Goal: Task Accomplishment & Management: Manage account settings

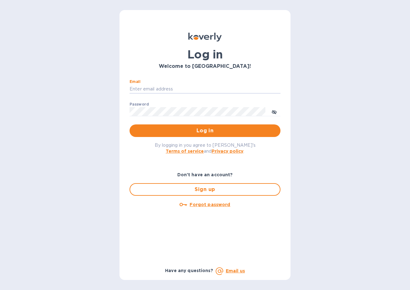
drag, startPoint x: 245, startPoint y: 92, endPoint x: 265, endPoint y: 95, distance: 20.7
click at [245, 92] on input "Email" at bounding box center [205, 89] width 151 height 9
paste input "30880@backofficecli.com"
type input "30880@backofficecli.com"
click at [157, 103] on div "Password ​" at bounding box center [205, 113] width 151 height 23
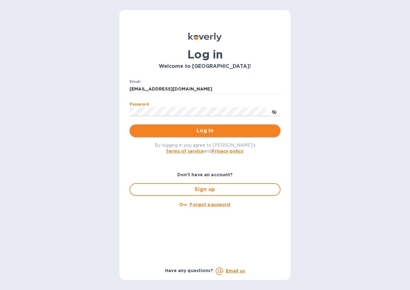
click at [189, 131] on span "Log in" at bounding box center [205, 131] width 141 height 8
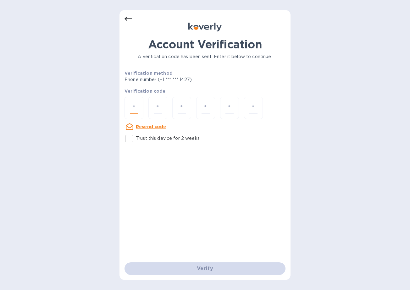
click at [131, 104] on input "number" at bounding box center [134, 108] width 8 height 12
type input "6"
type input "2"
type input "4"
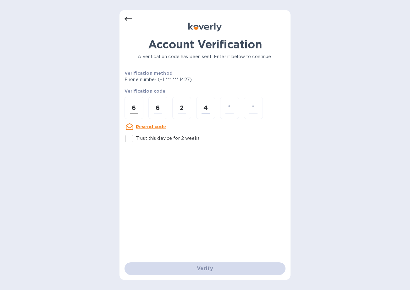
type input "0"
type input "7"
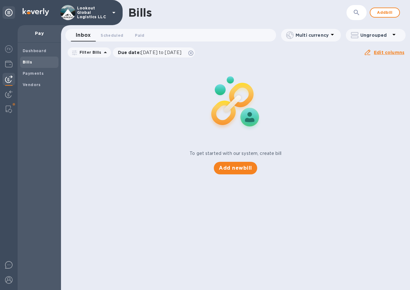
click at [12, 13] on icon at bounding box center [9, 13] width 8 height 8
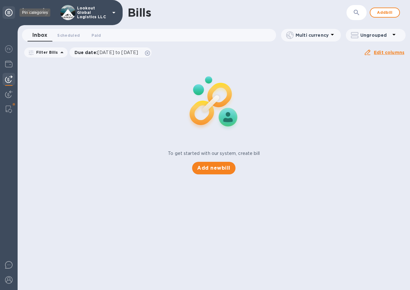
click at [12, 13] on icon at bounding box center [9, 13] width 8 height 8
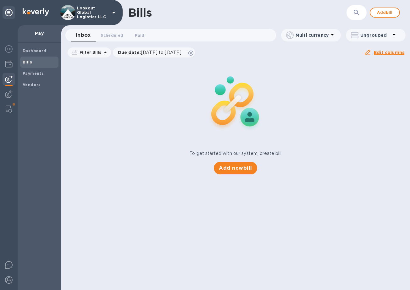
click at [112, 12] on icon at bounding box center [114, 13] width 8 height 8
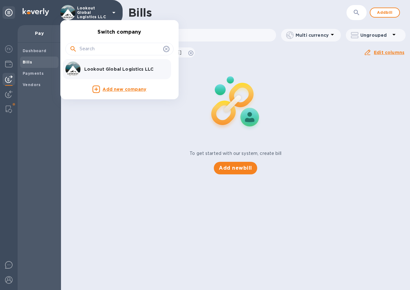
click at [112, 12] on div at bounding box center [205, 145] width 410 height 290
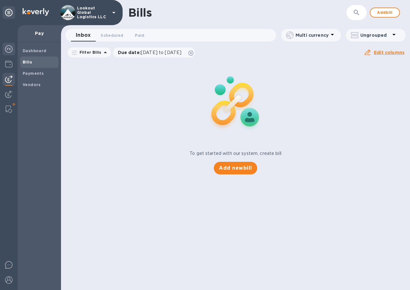
click at [9, 49] on img at bounding box center [9, 49] width 8 height 8
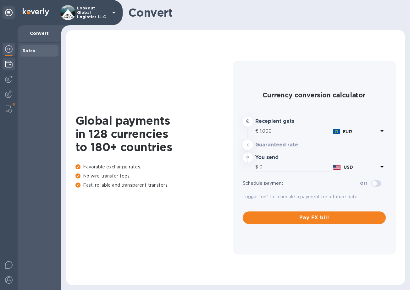
click at [9, 64] on img at bounding box center [9, 64] width 8 height 8
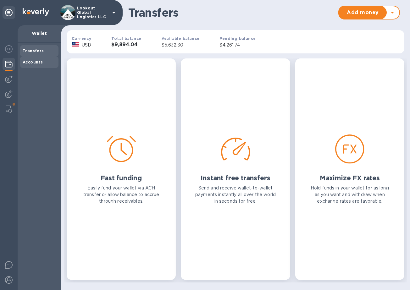
click at [25, 64] on b "Accounts" at bounding box center [33, 62] width 20 height 5
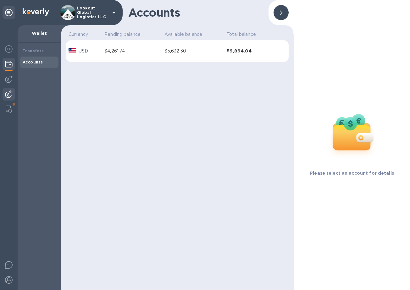
click at [9, 96] on img at bounding box center [9, 95] width 8 height 8
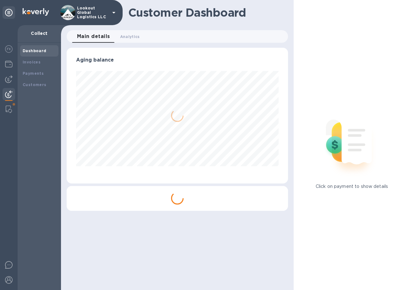
scroll to position [136, 221]
click at [7, 110] on img at bounding box center [9, 110] width 6 height 8
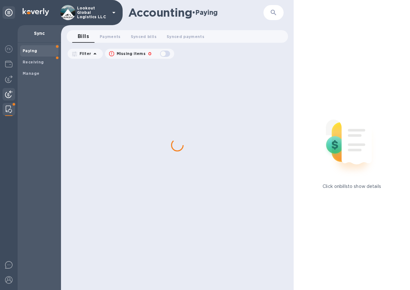
click at [6, 97] on img at bounding box center [9, 95] width 8 height 8
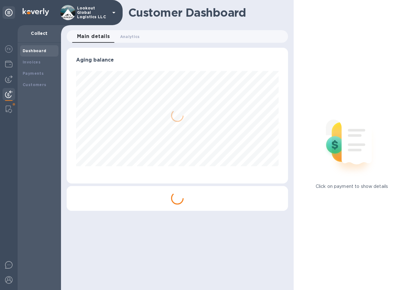
scroll to position [136, 221]
click at [5, 80] on div at bounding box center [9, 79] width 13 height 13
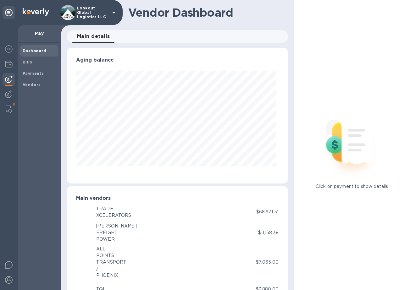
scroll to position [136, 219]
click at [8, 67] on img at bounding box center [9, 64] width 8 height 8
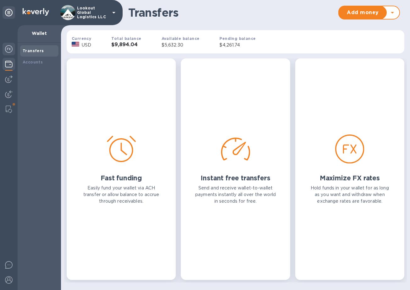
click at [10, 48] on img at bounding box center [9, 49] width 8 height 8
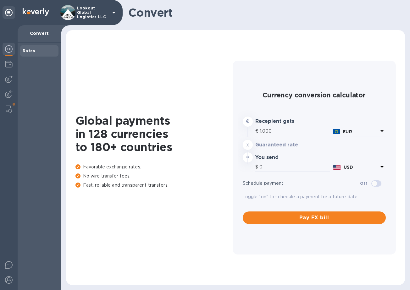
type input "1,181.29"
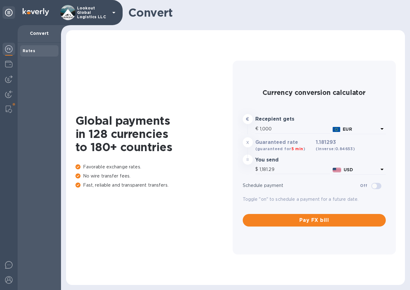
drag, startPoint x: 7, startPoint y: 59, endPoint x: 10, endPoint y: 56, distance: 4.2
click at [7, 59] on div at bounding box center [9, 65] width 13 height 14
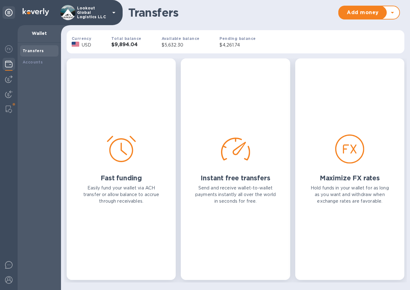
click at [9, 8] on div at bounding box center [9, 12] width 13 height 13
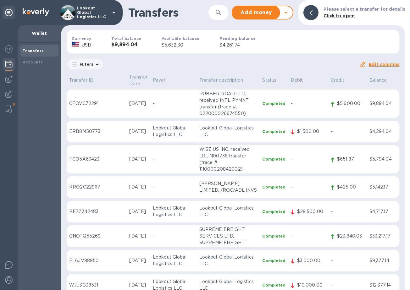
click at [111, 11] on icon at bounding box center [114, 13] width 8 height 8
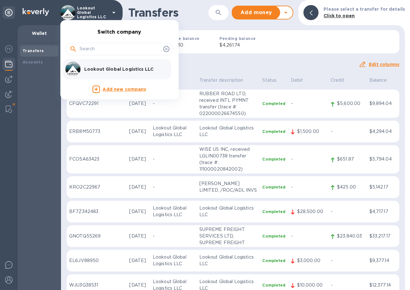
click at [135, 67] on p "Lookout Global Logistics LLC" at bounding box center [123, 69] width 79 height 6
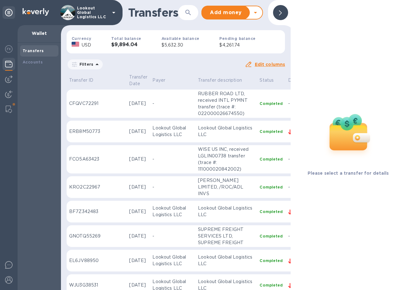
click at [283, 13] on div at bounding box center [280, 12] width 15 height 15
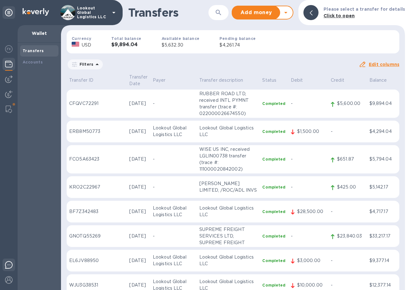
click at [14, 267] on div at bounding box center [9, 266] width 13 height 15
click at [6, 266] on img at bounding box center [9, 265] width 8 height 8
click at [9, 279] on img at bounding box center [9, 280] width 8 height 8
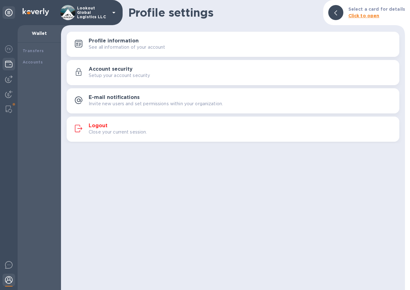
click at [9, 279] on img at bounding box center [9, 280] width 8 height 8
click at [12, 79] on img at bounding box center [9, 79] width 8 height 8
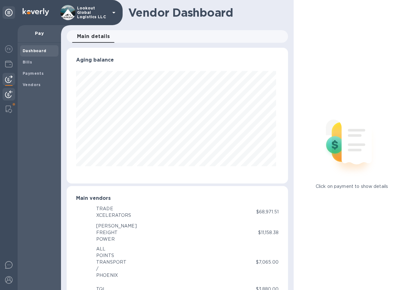
scroll to position [136, 219]
click at [14, 92] on div at bounding box center [9, 95] width 13 height 14
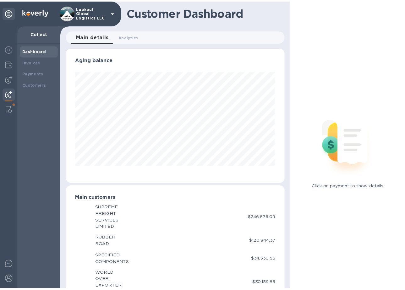
scroll to position [314298, 314215]
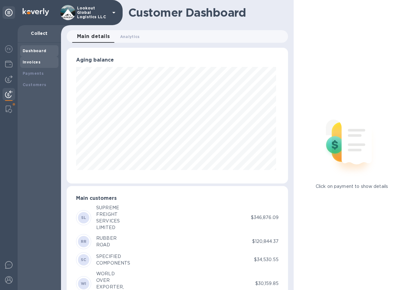
click at [35, 58] on div "Invoices" at bounding box center [39, 62] width 38 height 11
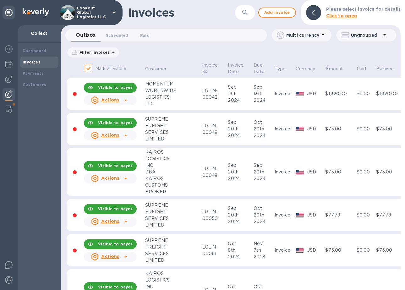
click at [322, 28] on div "Invoices ​ Add invoice Please select invoice for details Click to open Outbox 0…" at bounding box center [231, 145] width 340 height 290
click at [322, 34] on icon at bounding box center [323, 35] width 3 height 2
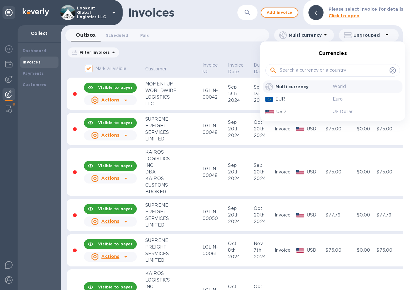
click at [322, 34] on div at bounding box center [205, 145] width 410 height 290
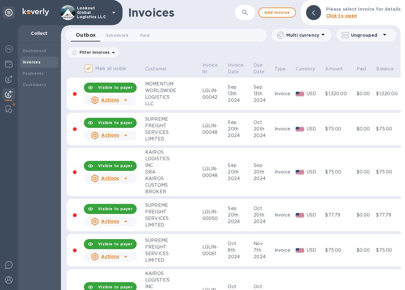
click at [103, 53] on p "Filter Invoices" at bounding box center [93, 52] width 33 height 5
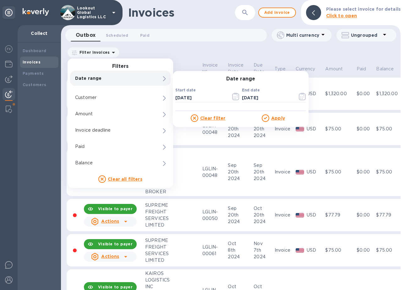
click at [98, 79] on p "Date range" at bounding box center [109, 78] width 69 height 6
click at [239, 96] on icon "button" at bounding box center [235, 97] width 7 height 8
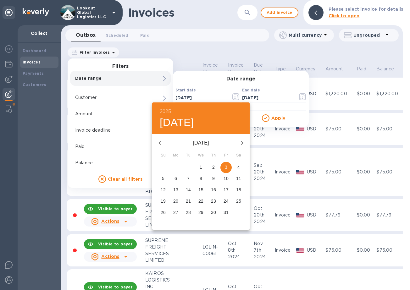
click at [164, 140] on button "button" at bounding box center [159, 143] width 15 height 15
click at [175, 165] on p "1" at bounding box center [176, 167] width 3 height 6
type input "[DATE]"
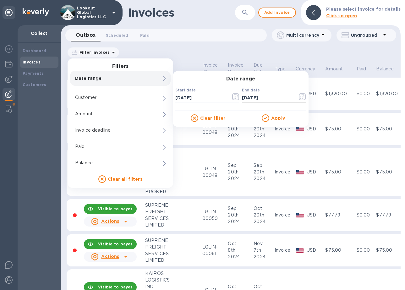
click at [301, 97] on icon "button" at bounding box center [302, 97] width 7 height 8
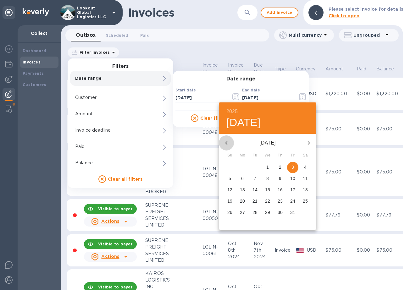
click at [229, 143] on icon "button" at bounding box center [227, 143] width 8 height 8
click at [256, 211] on p "30" at bounding box center [254, 212] width 5 height 6
type input "[DATE]"
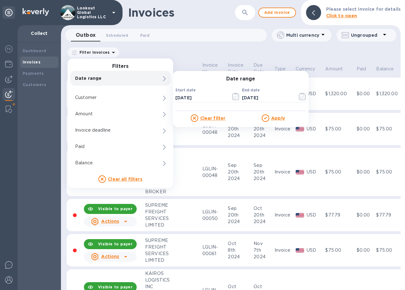
click at [189, 47] on div "Filter Invoices Filters Date range Date range Start date [DATE] ​ End date [DAT…" at bounding box center [231, 53] width 329 height 12
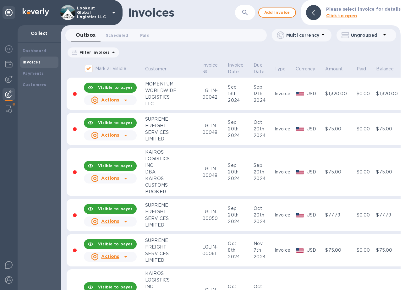
click at [110, 52] on icon at bounding box center [114, 53] width 8 height 8
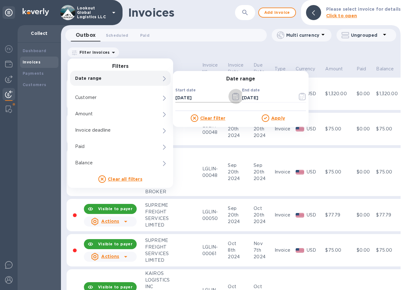
click at [236, 95] on icon "button" at bounding box center [235, 97] width 7 height 8
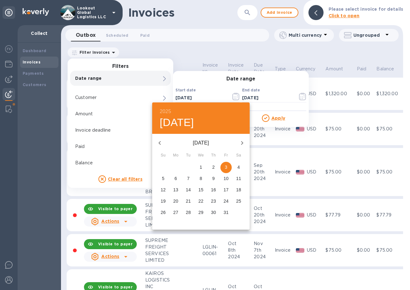
click at [163, 141] on icon "button" at bounding box center [160, 143] width 8 height 8
click at [175, 167] on p "1" at bounding box center [176, 167] width 3 height 6
type input "[DATE]"
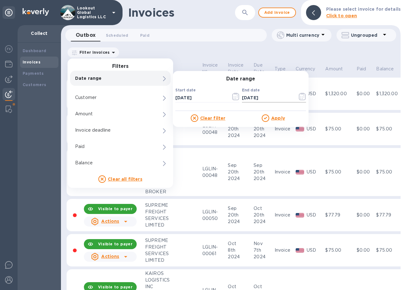
click at [301, 98] on icon "button" at bounding box center [301, 98] width 1 height 1
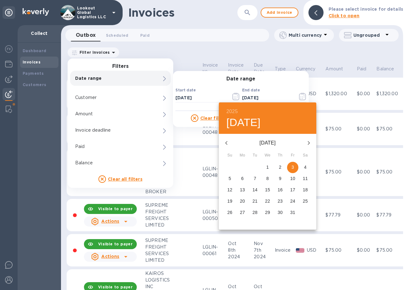
click at [223, 141] on icon "button" at bounding box center [227, 143] width 8 height 8
click at [253, 214] on p "30" at bounding box center [254, 212] width 5 height 6
type input "[DATE]"
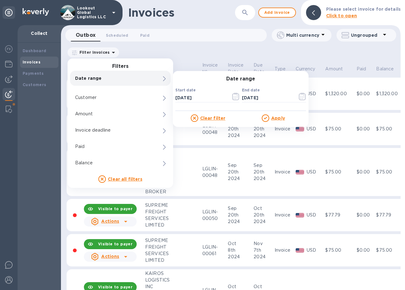
click at [277, 117] on u "Apply" at bounding box center [278, 118] width 14 height 5
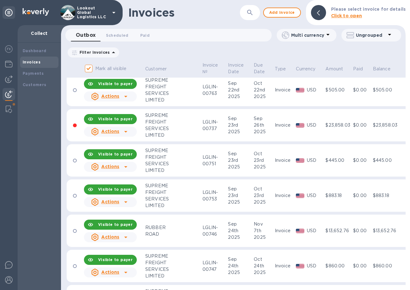
scroll to position [801, 0]
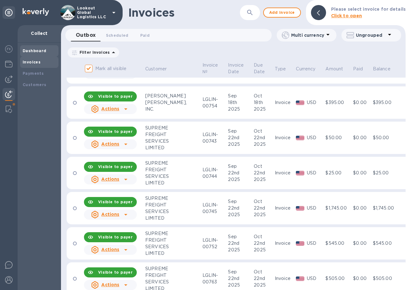
click at [37, 47] on div "Dashboard" at bounding box center [39, 50] width 38 height 11
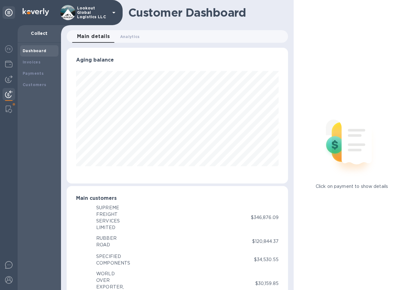
scroll to position [314298, 314215]
click at [122, 39] on span "Analytics 0" at bounding box center [130, 36] width 20 height 7
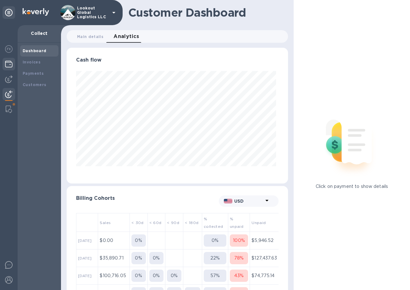
click at [8, 64] on img at bounding box center [9, 64] width 8 height 8
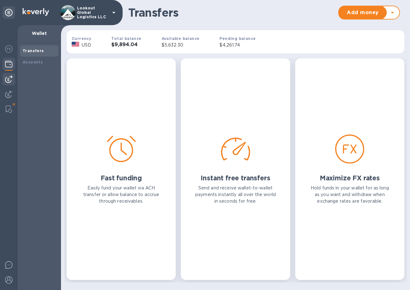
click at [8, 78] on img at bounding box center [9, 79] width 8 height 8
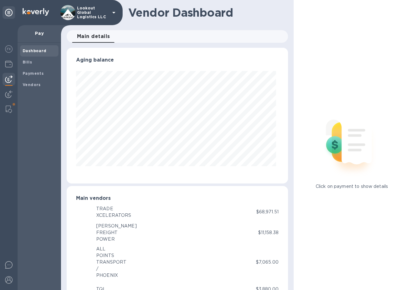
scroll to position [136, 219]
click at [11, 97] on img at bounding box center [9, 95] width 8 height 8
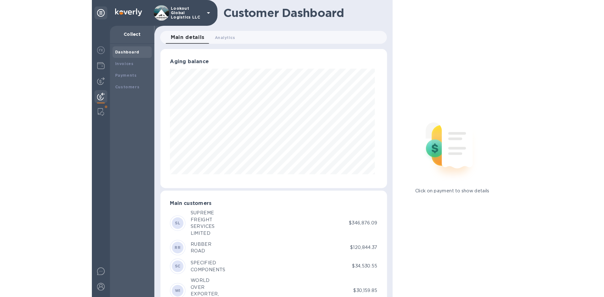
scroll to position [314298, 314215]
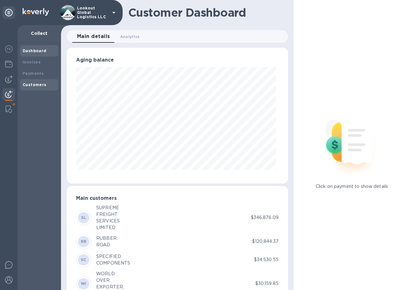
click at [37, 85] on b "Customers" at bounding box center [35, 84] width 24 height 5
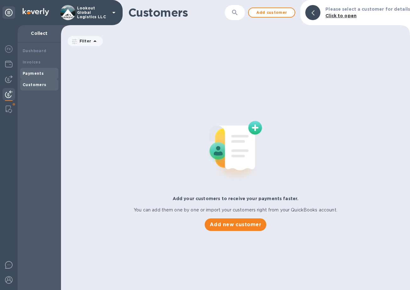
click at [37, 74] on b "Payments" at bounding box center [33, 73] width 21 height 5
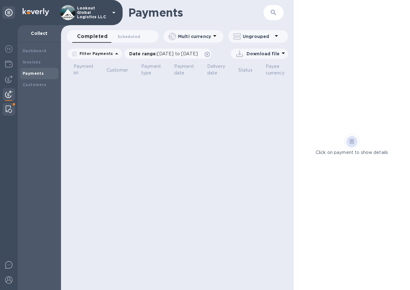
click at [11, 110] on img at bounding box center [9, 110] width 6 height 8
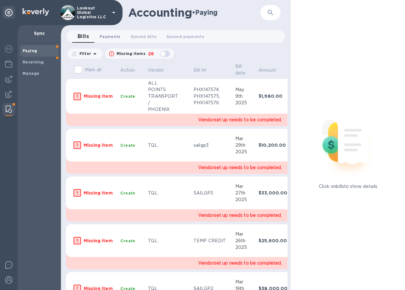
click at [118, 36] on button "Payments 0" at bounding box center [110, 36] width 31 height 13
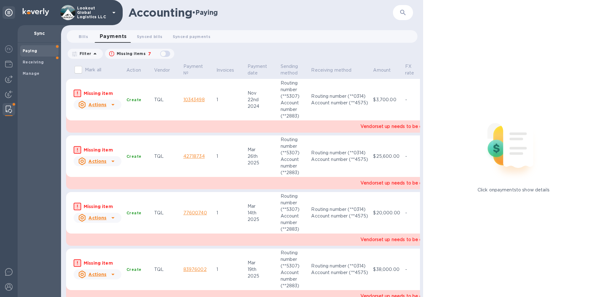
click at [39, 31] on p "Sync" at bounding box center [39, 33] width 33 height 6
click at [10, 52] on img at bounding box center [9, 49] width 8 height 8
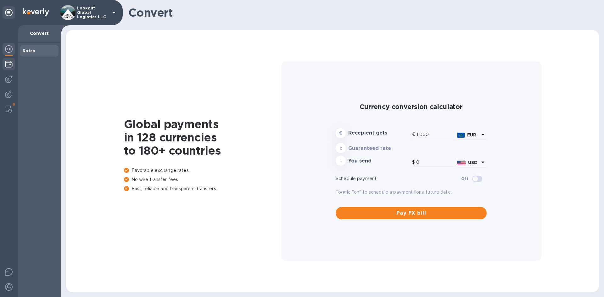
type input "1,181.39"
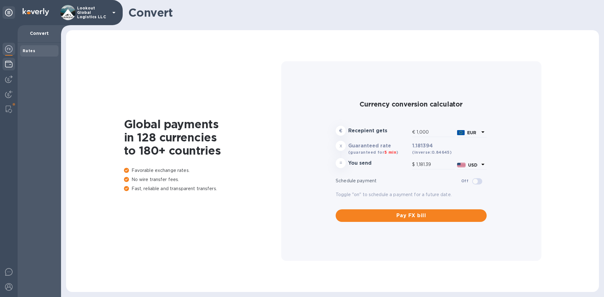
click at [10, 62] on img at bounding box center [9, 64] width 8 height 8
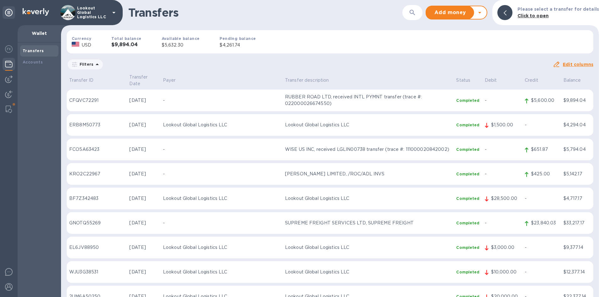
click at [14, 14] on div at bounding box center [9, 12] width 13 height 13
click at [8, 16] on div at bounding box center [9, 12] width 13 height 13
click at [9, 10] on icon at bounding box center [9, 13] width 8 height 8
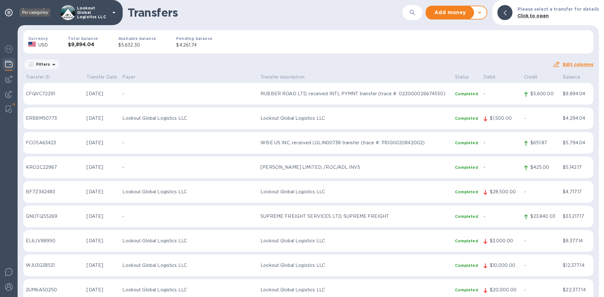
click at [8, 11] on icon at bounding box center [9, 13] width 8 height 8
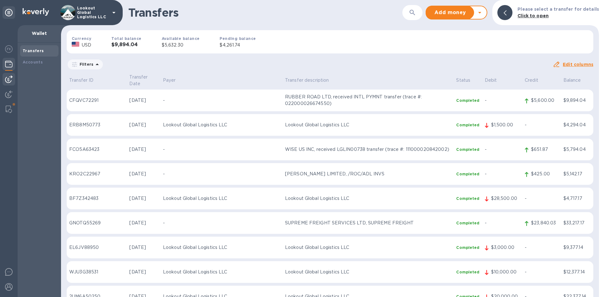
click at [10, 80] on img at bounding box center [9, 79] width 8 height 8
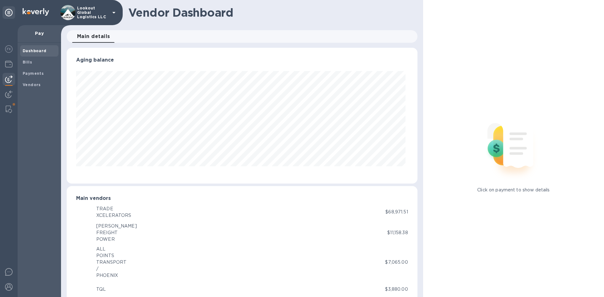
scroll to position [136, 348]
click at [11, 65] on img at bounding box center [9, 64] width 8 height 8
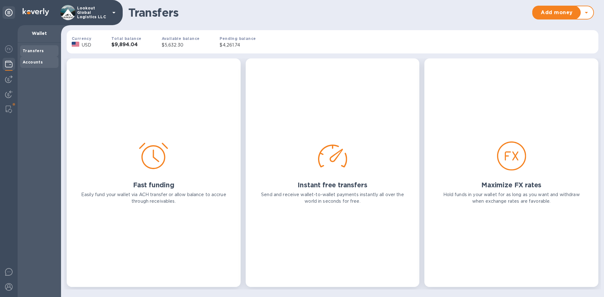
click at [44, 61] on div "Accounts" at bounding box center [39, 62] width 33 height 6
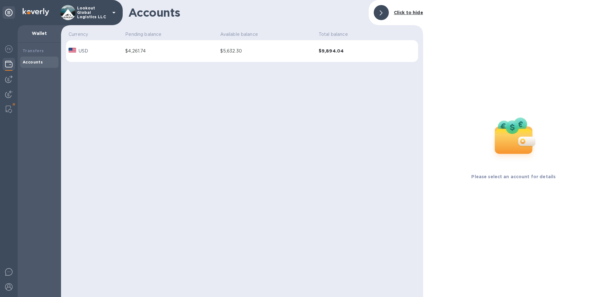
click at [360, 57] on td "$9,894.04" at bounding box center [355, 51] width 79 height 22
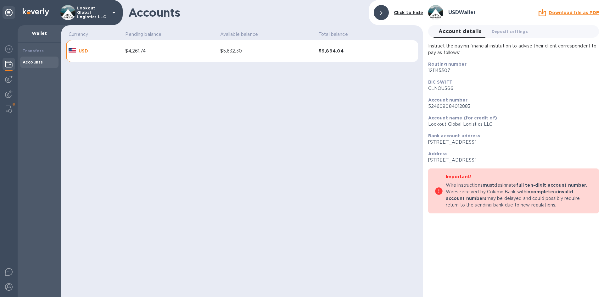
click at [410, 11] on u "Download file as PDF" at bounding box center [573, 12] width 50 height 5
click at [410, 32] on span "Deposit settings 0" at bounding box center [509, 31] width 36 height 7
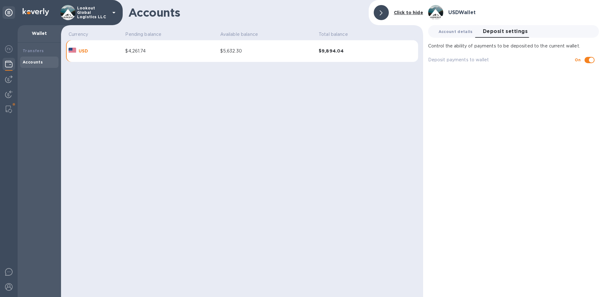
drag, startPoint x: 452, startPoint y: 30, endPoint x: 448, endPoint y: 30, distance: 4.4
click at [410, 30] on span "Account details 0" at bounding box center [455, 31] width 34 height 7
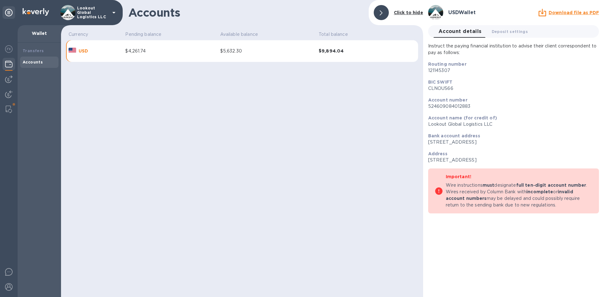
click at [106, 53] on div "USD" at bounding box center [94, 51] width 54 height 9
click at [33, 49] on b "Transfers" at bounding box center [33, 50] width 21 height 5
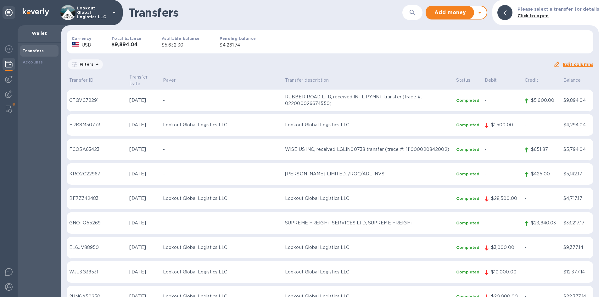
click at [410, 6] on div "Add money Withdraw money" at bounding box center [456, 13] width 62 height 14
click at [410, 10] on div at bounding box center [483, 13] width 8 height 8
click at [410, 12] on icon at bounding box center [479, 13] width 3 height 2
click at [410, 12] on icon at bounding box center [480, 13] width 8 height 8
click at [30, 60] on b "Accounts" at bounding box center [33, 62] width 20 height 5
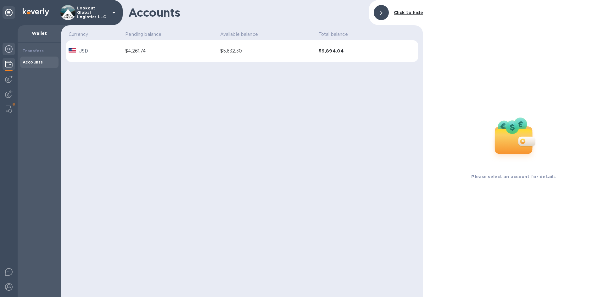
click at [11, 52] on img at bounding box center [9, 49] width 8 height 8
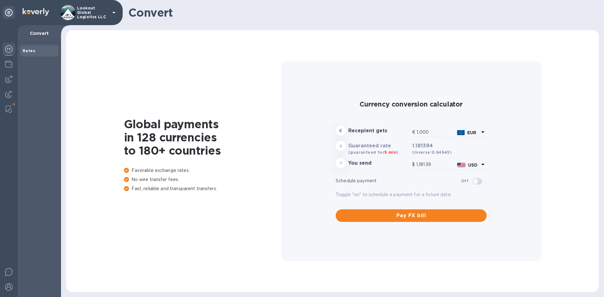
click at [30, 51] on b "Rates" at bounding box center [29, 50] width 13 height 5
click at [17, 61] on div at bounding box center [9, 161] width 18 height 272
click at [7, 77] on img at bounding box center [9, 79] width 8 height 8
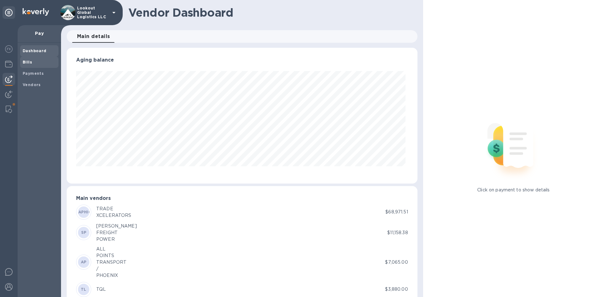
click at [23, 62] on b "Bills" at bounding box center [27, 62] width 9 height 5
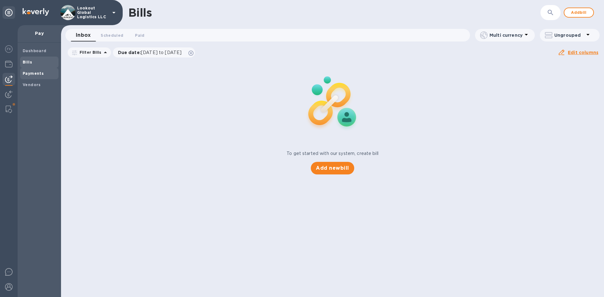
click at [28, 70] on div "Payments" at bounding box center [39, 73] width 38 height 11
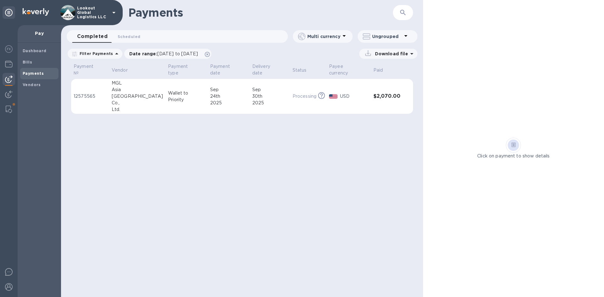
click at [333, 39] on p "Multi currency" at bounding box center [323, 36] width 33 height 6
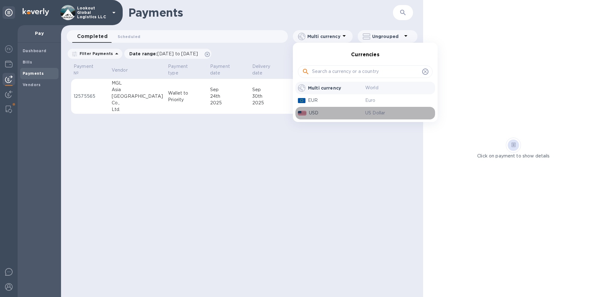
click at [309, 113] on p "USD" at bounding box center [337, 113] width 56 height 7
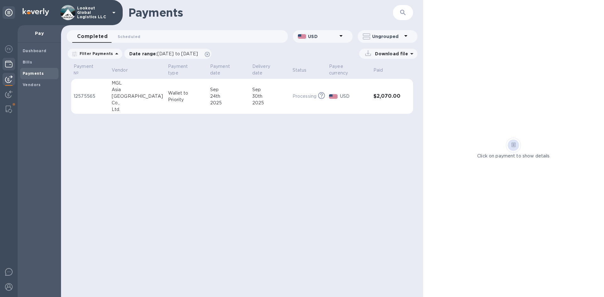
click at [11, 61] on img at bounding box center [9, 64] width 8 height 8
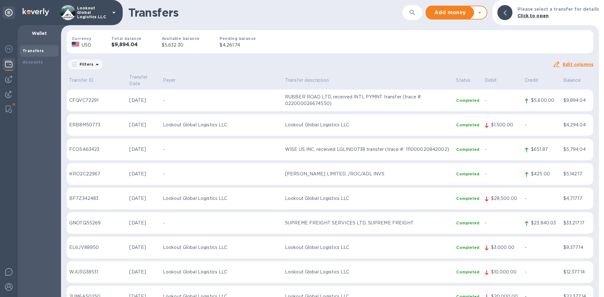
click at [77, 66] on p "Filters" at bounding box center [85, 64] width 16 height 5
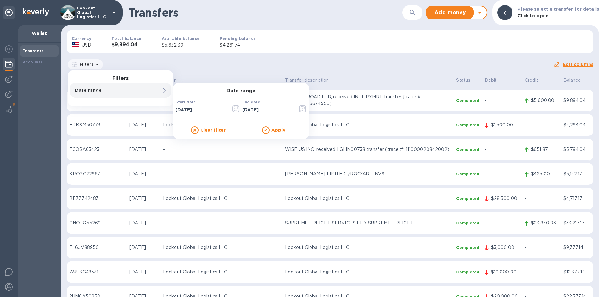
click at [86, 88] on p "Date range" at bounding box center [109, 90] width 69 height 6
click at [236, 109] on icon "button" at bounding box center [236, 108] width 1 height 1
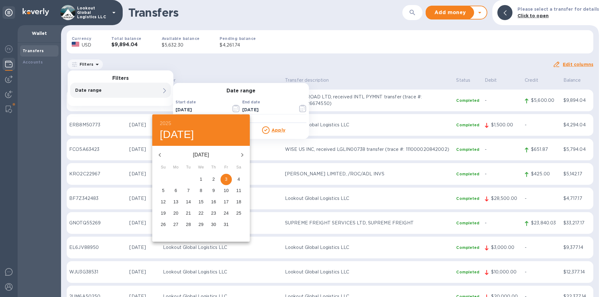
click at [161, 156] on icon "button" at bounding box center [160, 155] width 8 height 8
click at [177, 179] on p "1" at bounding box center [176, 179] width 3 height 6
type input "[DATE]"
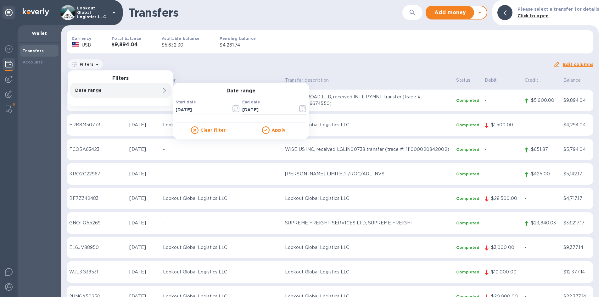
click at [301, 109] on icon "button" at bounding box center [302, 109] width 7 height 8
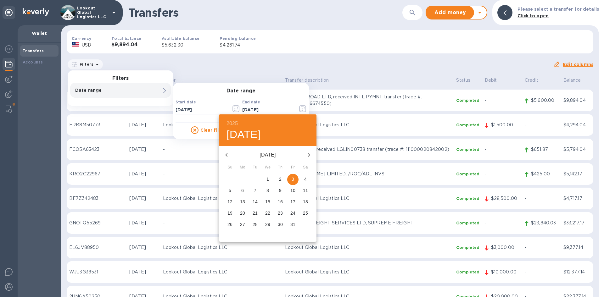
click at [223, 152] on icon "button" at bounding box center [227, 155] width 8 height 8
click at [253, 224] on p "30" at bounding box center [254, 224] width 5 height 6
type input "[DATE]"
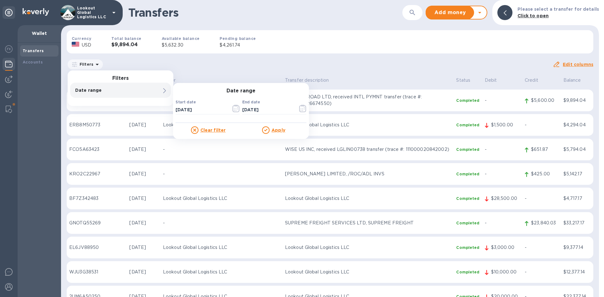
click at [276, 131] on u "Apply" at bounding box center [278, 130] width 14 height 5
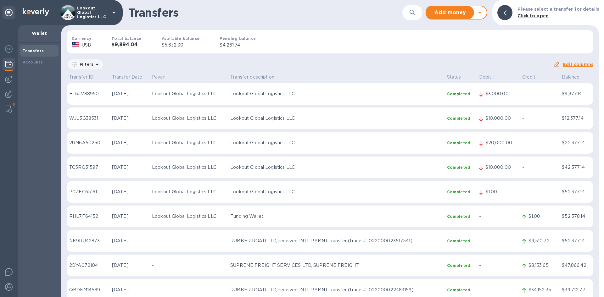
click at [96, 64] on icon at bounding box center [97, 65] width 3 height 2
click at [266, 67] on div "Filters Filters Date range 1 Clear all filters Date range : [DATE] to [DATE]" at bounding box center [310, 64] width 486 height 12
drag, startPoint x: 258, startPoint y: 46, endPoint x: 218, endPoint y: 45, distance: 39.9
click at [219, 45] on p "$4,261.74" at bounding box center [237, 45] width 36 height 7
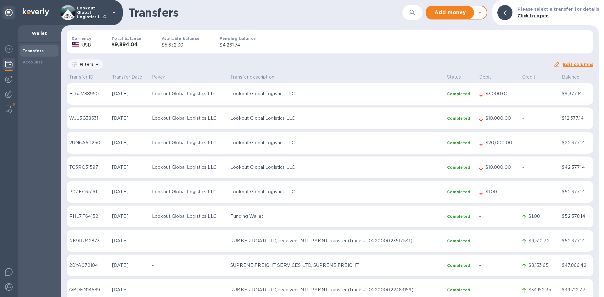
click at [168, 45] on p "$5,632.30" at bounding box center [181, 45] width 38 height 7
click at [111, 43] on h3 "$9,894.04" at bounding box center [126, 45] width 30 height 6
click at [136, 40] on b "Total balance" at bounding box center [126, 38] width 30 height 5
drag, startPoint x: 267, startPoint y: 40, endPoint x: 263, endPoint y: 44, distance: 5.2
click at [268, 40] on div "Currency USD Total balance $9,894.04 Available balance $5,632.30 Pending balanc…" at bounding box center [330, 41] width 536 height 33
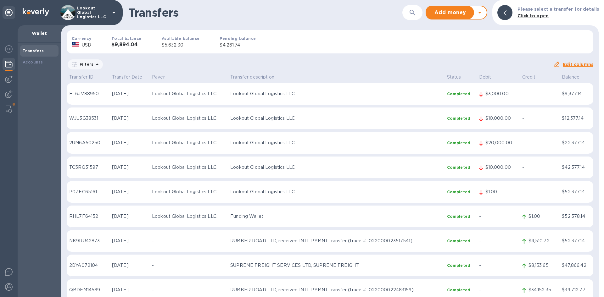
click at [410, 43] on div "Currency USD Total balance $9,894.04 Available balance $5,632.30 Pending balanc…" at bounding box center [330, 41] width 536 height 33
click at [410, 65] on u "Edit columns" at bounding box center [578, 64] width 31 height 5
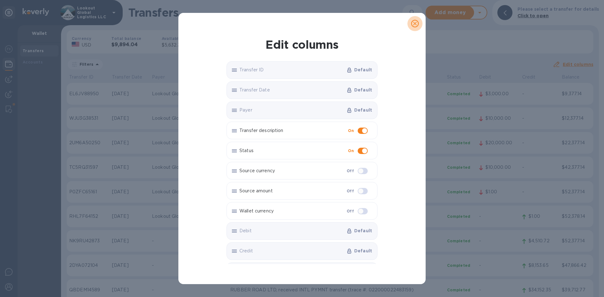
click at [410, 25] on icon "close" at bounding box center [415, 24] width 4 height 4
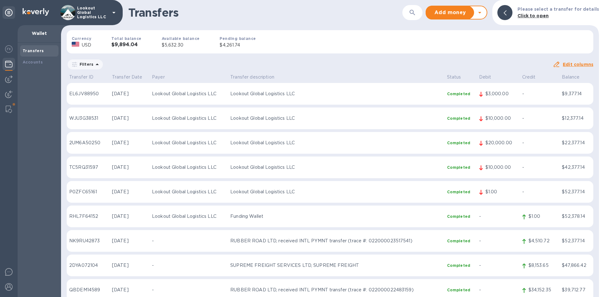
click at [278, 59] on div "Filters Date range : [DATE] to [DATE]" at bounding box center [310, 64] width 486 height 12
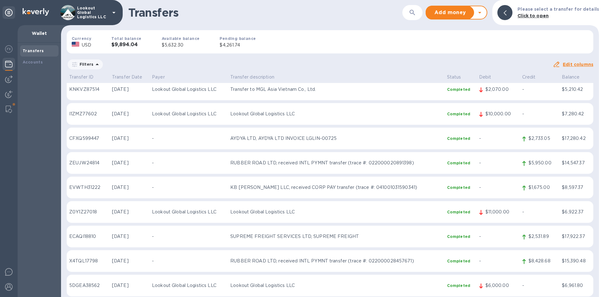
scroll to position [283, 0]
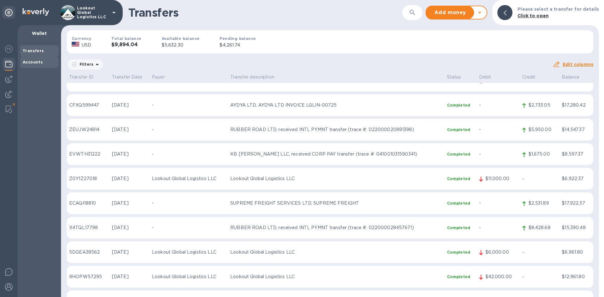
click at [44, 59] on div "Accounts" at bounding box center [39, 62] width 33 height 6
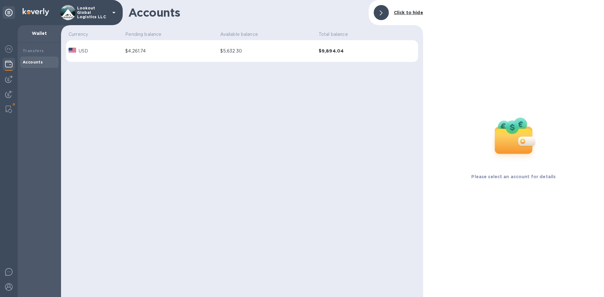
click at [271, 55] on td "$5,632.30" at bounding box center [267, 51] width 98 height 22
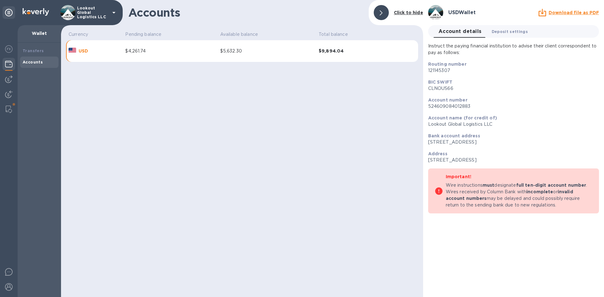
click at [410, 30] on span "Deposit settings 0" at bounding box center [509, 31] width 36 height 7
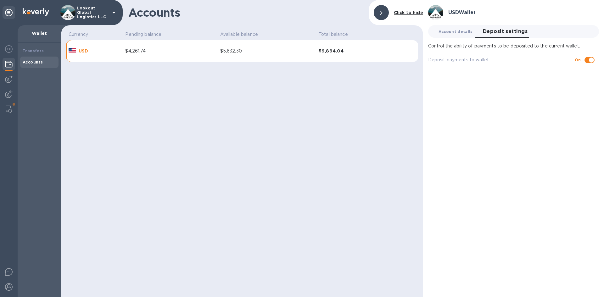
click at [410, 35] on span "Account details 0" at bounding box center [455, 31] width 34 height 7
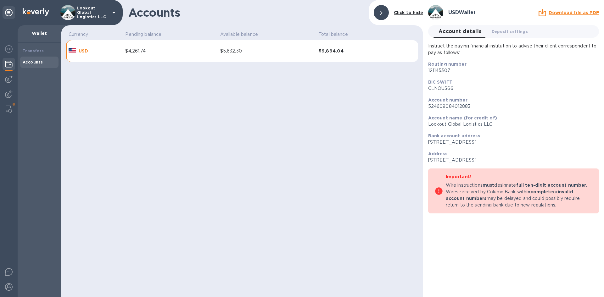
click at [222, 46] on td "$5,632.30" at bounding box center [267, 51] width 98 height 22
click at [191, 48] on div "$4,261.74" at bounding box center [170, 51] width 90 height 7
click at [191, 70] on div "Accounts Click to hide Currency Pending balance Available balance Total balance…" at bounding box center [242, 148] width 362 height 297
click at [171, 49] on div "$4,261.74" at bounding box center [170, 51] width 90 height 7
click at [410, 34] on span "Account details 0" at bounding box center [459, 31] width 43 height 9
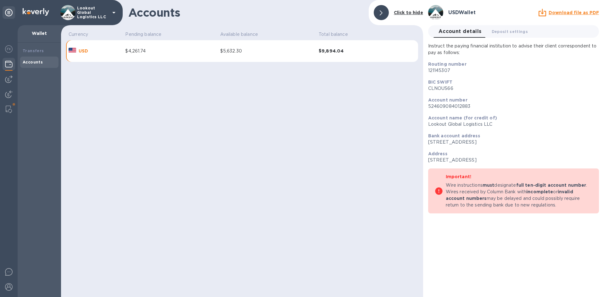
click at [401, 15] on b "Click to hide" at bounding box center [408, 12] width 29 height 5
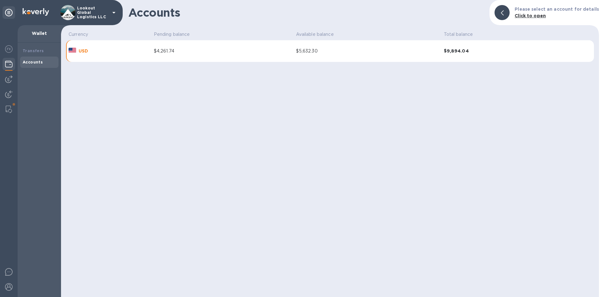
click at [326, 51] on div "$5,632.30" at bounding box center [367, 51] width 143 height 7
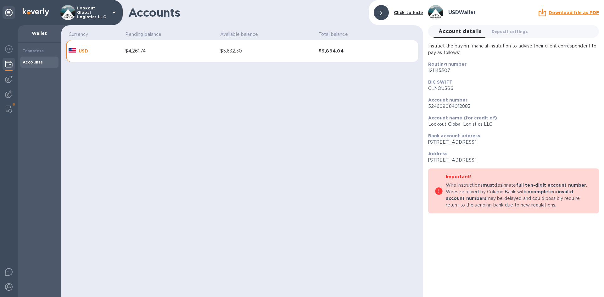
click at [410, 12] on b "Click to hide" at bounding box center [408, 12] width 29 height 5
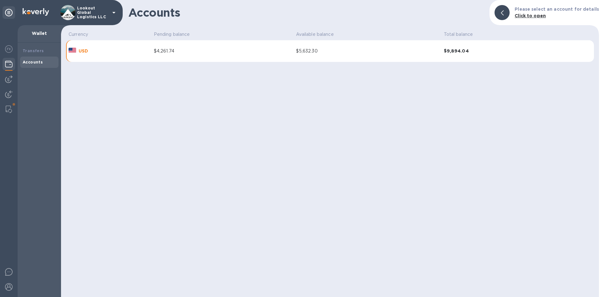
drag, startPoint x: 185, startPoint y: 119, endPoint x: 52, endPoint y: 38, distance: 155.5
click at [185, 119] on div "Accounts Please select an account for details Click to open Currency Pending ba…" at bounding box center [330, 148] width 538 height 297
click at [40, 48] on div "Transfers" at bounding box center [39, 51] width 33 height 6
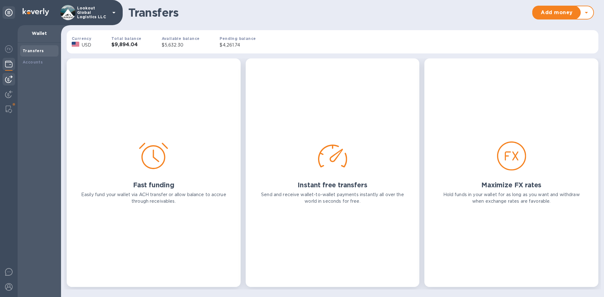
click at [9, 83] on div at bounding box center [9, 79] width 13 height 13
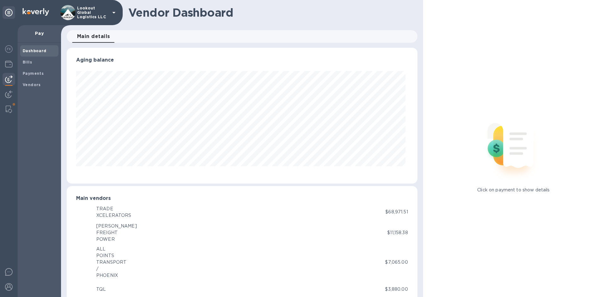
scroll to position [136, 348]
click at [34, 74] on b "Payments" at bounding box center [33, 73] width 21 height 5
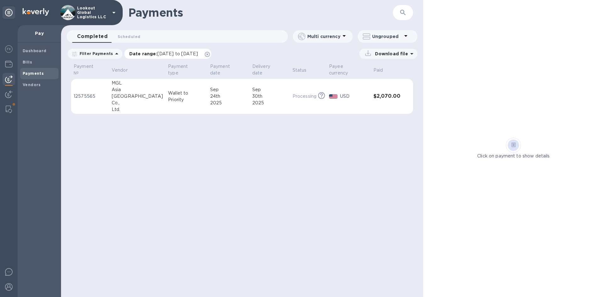
click at [210, 54] on icon at bounding box center [207, 54] width 5 height 5
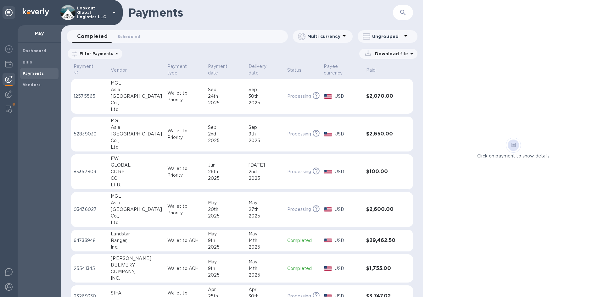
click at [113, 52] on icon at bounding box center [117, 54] width 8 height 8
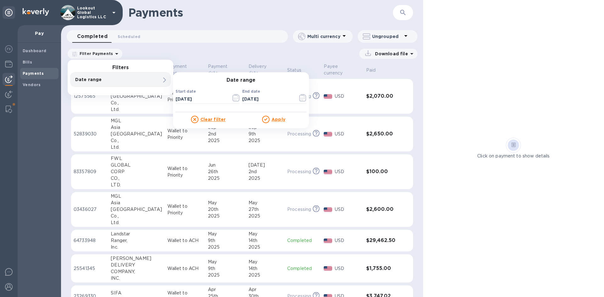
click at [102, 80] on p "Date range" at bounding box center [109, 79] width 69 height 6
click at [236, 97] on icon "button" at bounding box center [235, 98] width 7 height 8
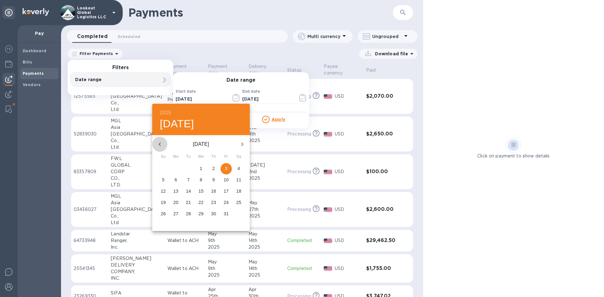
click at [162, 143] on icon "button" at bounding box center [160, 145] width 8 height 8
click at [175, 168] on p "1" at bounding box center [176, 168] width 3 height 6
type input "[DATE]"
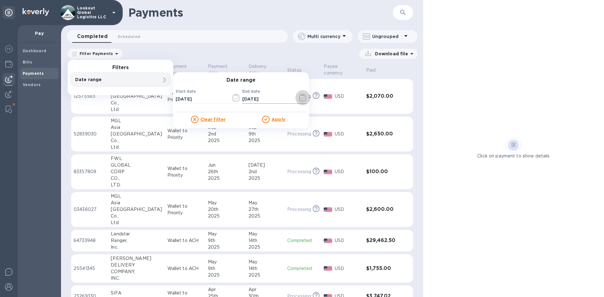
click at [301, 98] on icon "button" at bounding box center [301, 98] width 1 height 1
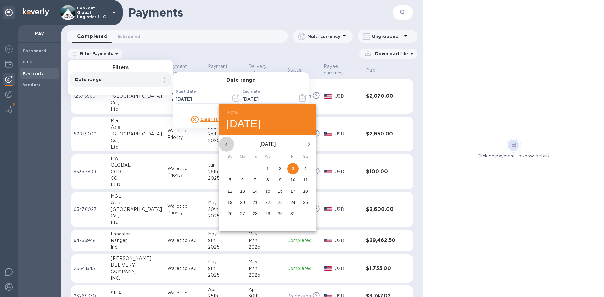
click at [226, 145] on icon "button" at bounding box center [227, 145] width 8 height 8
click at [254, 216] on p "30" at bounding box center [254, 214] width 5 height 6
type input "[DATE]"
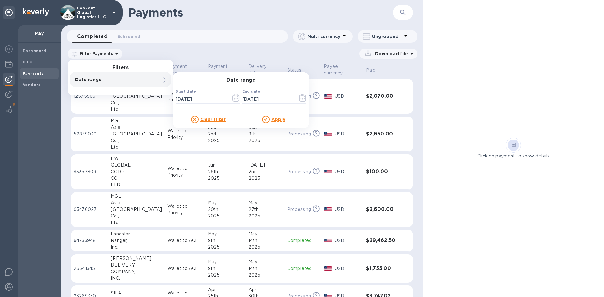
click at [279, 121] on u "Apply" at bounding box center [278, 119] width 14 height 5
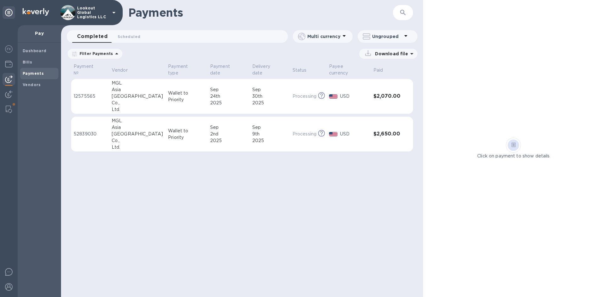
click at [410, 54] on icon at bounding box center [411, 54] width 3 height 2
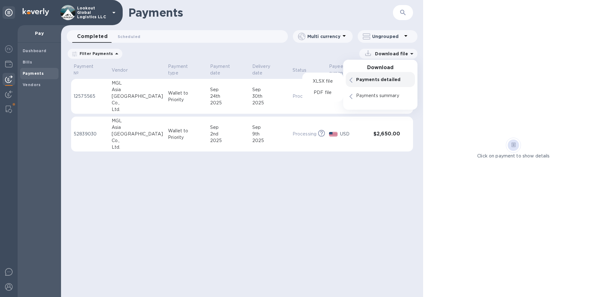
click at [183, 165] on div "Payments ​ Completed 0 Scheduled 0 Multi currency Ungrouped Filter Payments Dat…" at bounding box center [242, 148] width 362 height 297
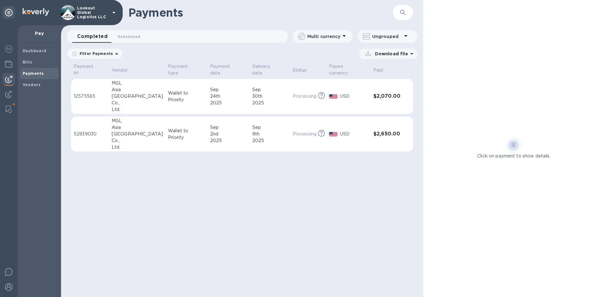
click at [408, 54] on icon at bounding box center [412, 54] width 8 height 8
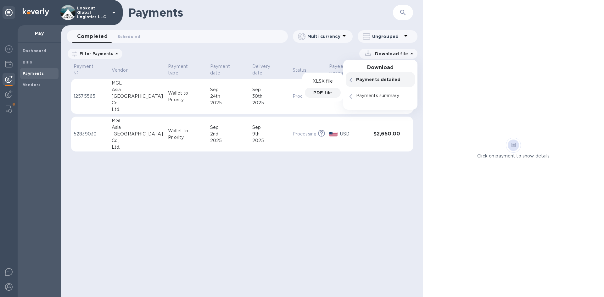
click at [322, 92] on p "PDF file" at bounding box center [322, 93] width 19 height 6
